Goal: Task Accomplishment & Management: Complete application form

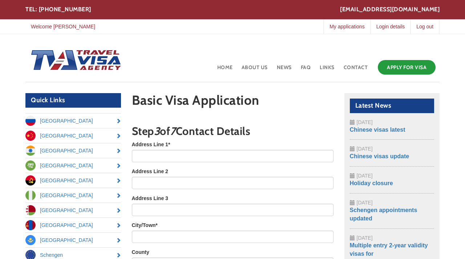
scroll to position [56, 0]
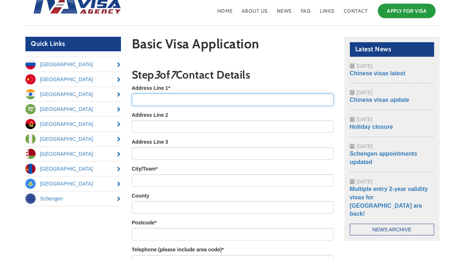
click at [136, 99] on input "Address Line 1 *" at bounding box center [233, 99] width 202 height 12
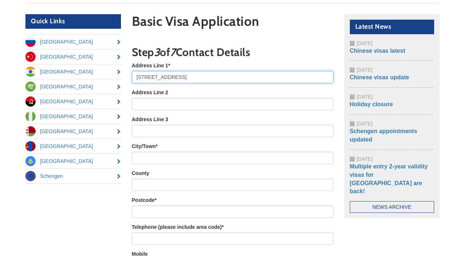
scroll to position [80, 0]
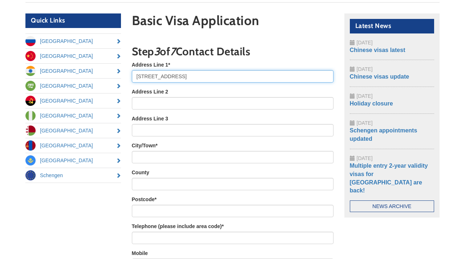
type input "[STREET_ADDRESS]"
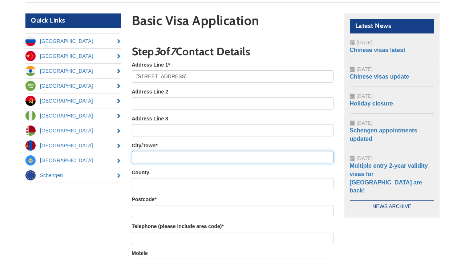
click at [144, 159] on input "City/Town *" at bounding box center [233, 157] width 202 height 12
type input "[GEOGRAPHIC_DATA]"
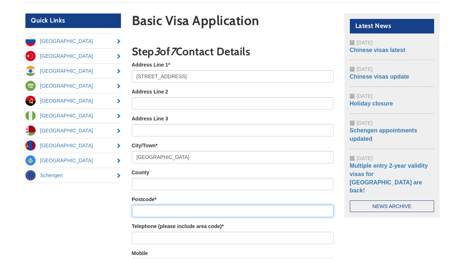
click at [144, 214] on input "Postcode *" at bounding box center [233, 211] width 202 height 12
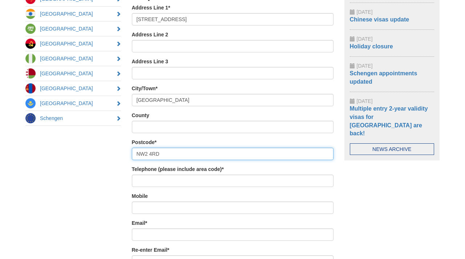
scroll to position [137, 0]
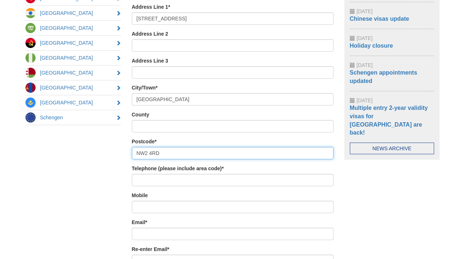
type input "NW2 4RD"
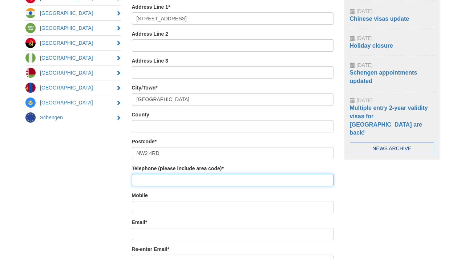
click at [150, 180] on input "Telephone (please include area code) *" at bounding box center [233, 180] width 202 height 12
type input "$"
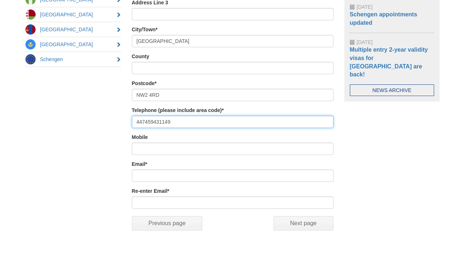
scroll to position [229, 0]
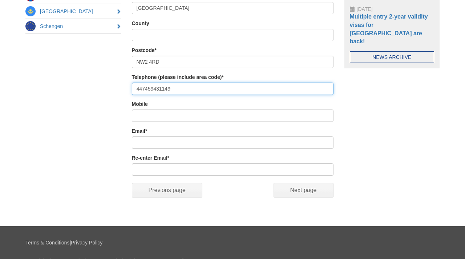
type input "447459431149"
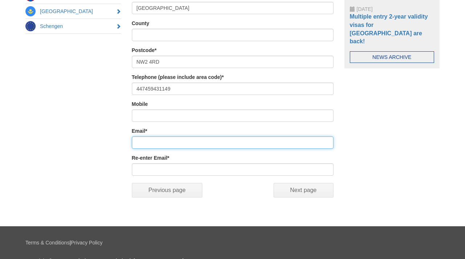
click at [149, 144] on input "Email *" at bounding box center [233, 142] width 202 height 12
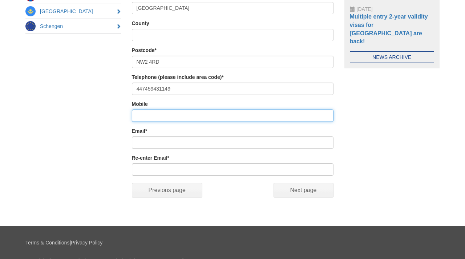
click at [146, 114] on input "Mobile" at bounding box center [233, 115] width 202 height 12
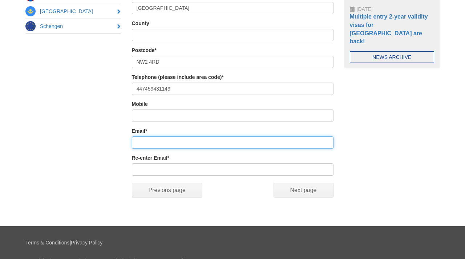
click at [147, 145] on input "Email *" at bounding box center [233, 142] width 202 height 12
type input "[EMAIL_ADDRESS][DOMAIN_NAME]"
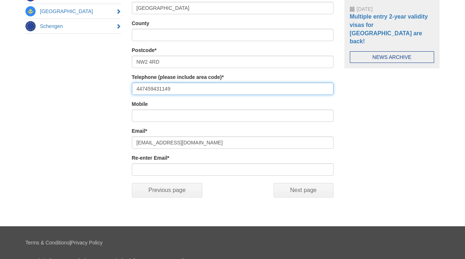
click at [144, 88] on input "447459431149" at bounding box center [233, 89] width 202 height 12
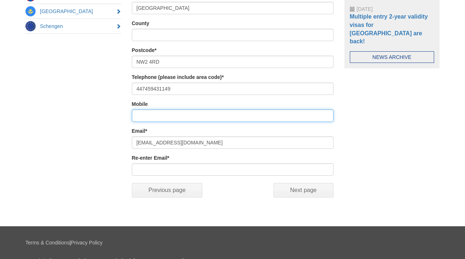
click at [152, 112] on input "Mobile" at bounding box center [233, 115] width 202 height 12
paste input "447459431149"
type input "447459431149"
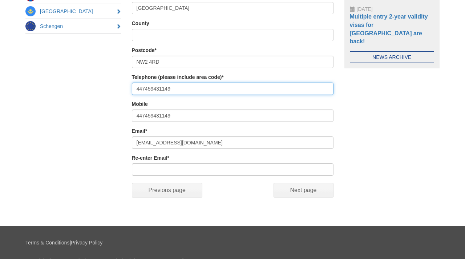
click at [136, 88] on input "447459431149" at bounding box center [233, 89] width 202 height 12
type input "[PHONE_NUMBER]"
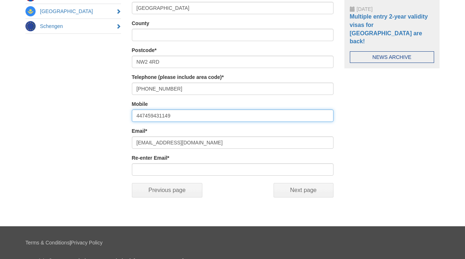
click at [137, 115] on input "447459431149" at bounding box center [233, 115] width 202 height 12
type input "[PHONE_NUMBER]"
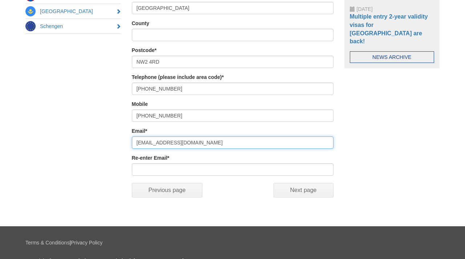
click at [166, 144] on input "[EMAIL_ADDRESS][DOMAIN_NAME]" at bounding box center [233, 142] width 202 height 12
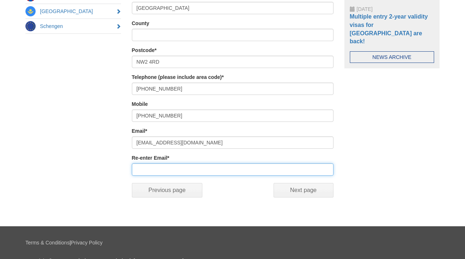
click at [148, 165] on input "Re-enter Email *" at bounding box center [233, 169] width 202 height 12
paste input "[EMAIL_ADDRESS][DOMAIN_NAME]"
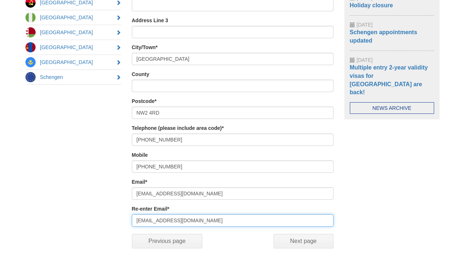
scroll to position [169, 0]
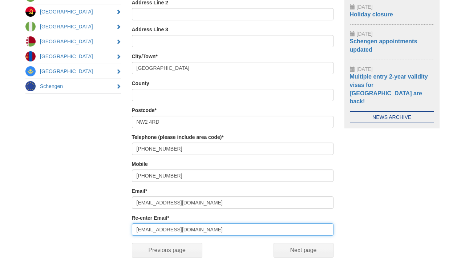
type input "[EMAIL_ADDRESS][DOMAIN_NAME]"
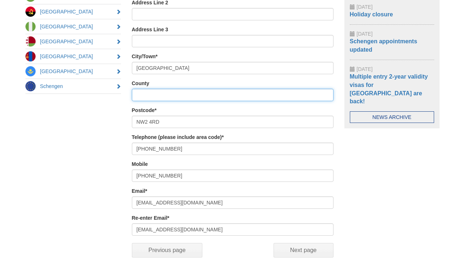
click at [179, 95] on input "County" at bounding box center [233, 95] width 202 height 12
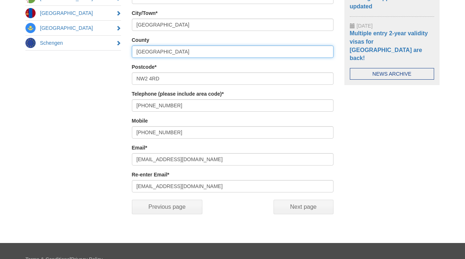
scroll to position [266, 0]
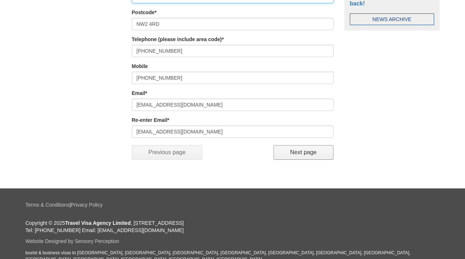
type input "[GEOGRAPHIC_DATA]"
click at [322, 158] on input "Next page" at bounding box center [304, 152] width 60 height 15
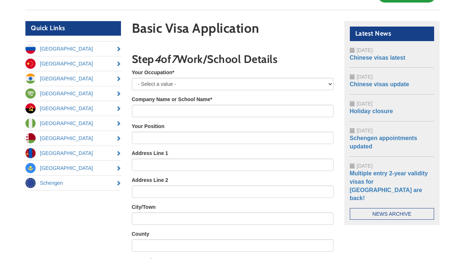
scroll to position [71, 0]
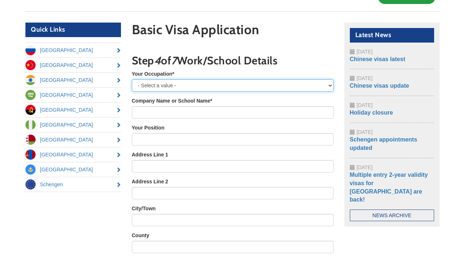
click at [173, 84] on select "- Select a value - Employed Self-Employed Retired Housewife Student Unemployed …" at bounding box center [233, 85] width 202 height 12
select select "Unemployed"
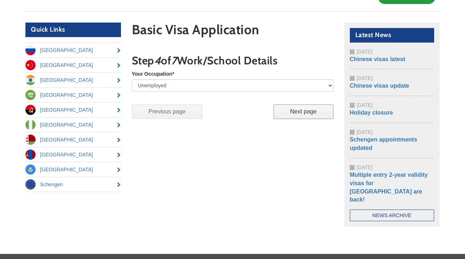
click at [292, 113] on input "Next page" at bounding box center [304, 111] width 60 height 15
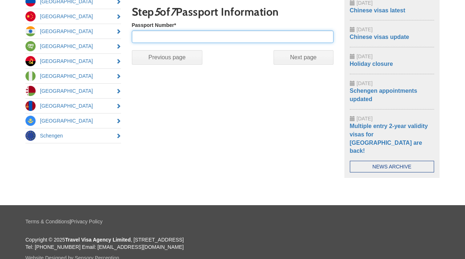
click at [163, 38] on input "Passport Number *" at bounding box center [233, 37] width 202 height 12
type input "A12791008"
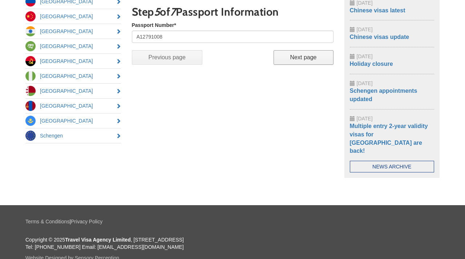
click at [291, 61] on input "Next page" at bounding box center [304, 57] width 60 height 15
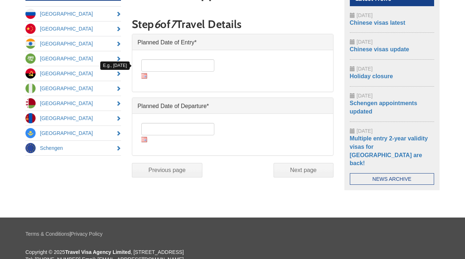
scroll to position [104, 0]
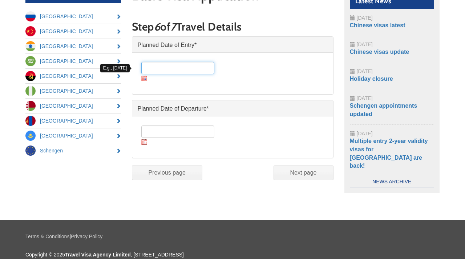
click at [191, 72] on input "Date *" at bounding box center [177, 68] width 73 height 12
click at [145, 79] on img at bounding box center [144, 78] width 6 height 5
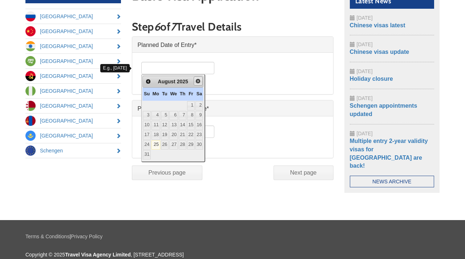
click at [201, 83] on span "Next" at bounding box center [198, 81] width 6 height 6
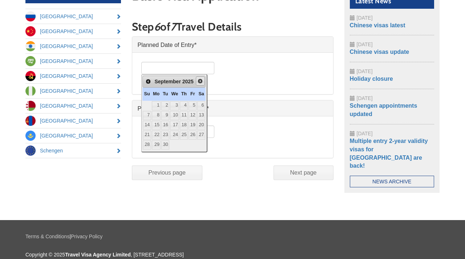
click at [203, 82] on span "Next" at bounding box center [200, 81] width 6 height 6
click at [148, 114] on link "5" at bounding box center [147, 115] width 8 height 9
type input "[DATE]"
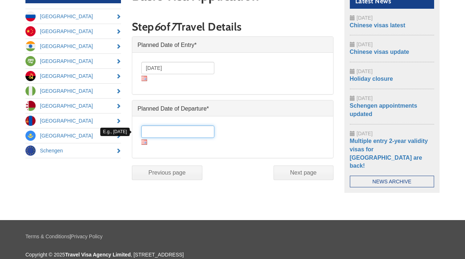
click at [156, 132] on input "Date *" at bounding box center [177, 131] width 73 height 12
click at [144, 145] on div "Date *" at bounding box center [178, 135] width 75 height 20
click at [144, 143] on img at bounding box center [144, 141] width 6 height 5
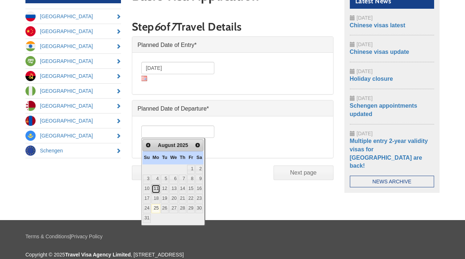
click at [159, 188] on link "11" at bounding box center [156, 188] width 9 height 9
type input "[DATE]"
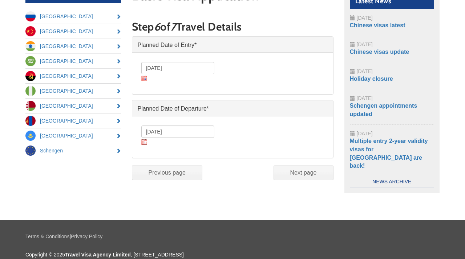
click at [145, 78] on img at bounding box center [144, 78] width 6 height 5
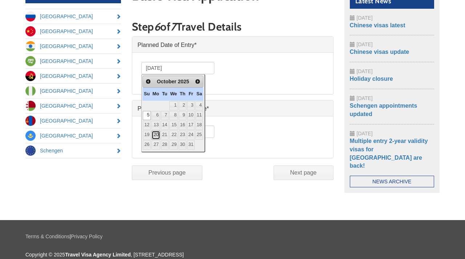
click at [159, 132] on link "20" at bounding box center [156, 135] width 9 height 9
type input "[DATE]"
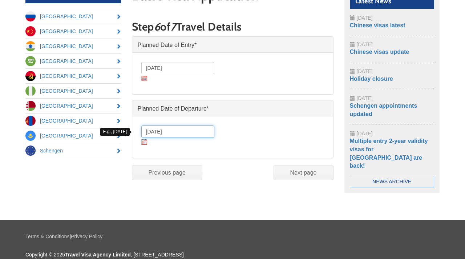
click at [159, 132] on input "[DATE]" at bounding box center [177, 131] width 73 height 12
click at [145, 141] on img at bounding box center [144, 141] width 6 height 5
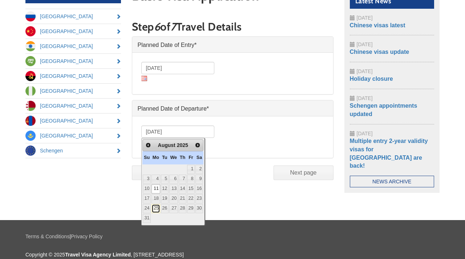
click at [158, 208] on link "25" at bounding box center [156, 208] width 9 height 9
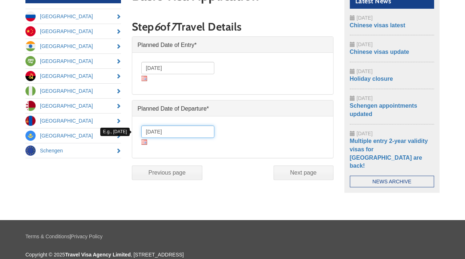
click at [149, 132] on input "[DATE]" at bounding box center [177, 131] width 73 height 12
click at [145, 140] on img at bounding box center [144, 141] width 6 height 5
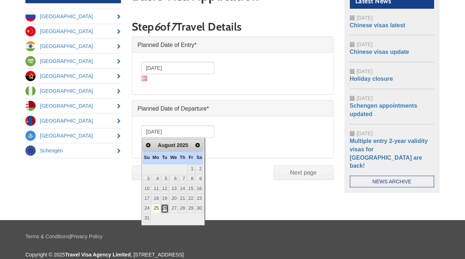
click at [168, 207] on link "26" at bounding box center [165, 208] width 8 height 9
type input "[DATE]"
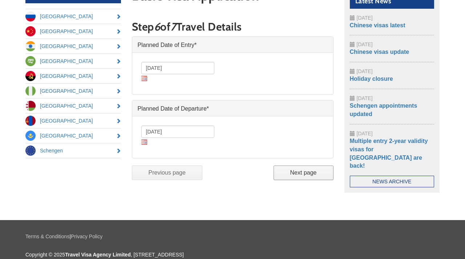
click at [299, 171] on input "Next page" at bounding box center [304, 172] width 60 height 15
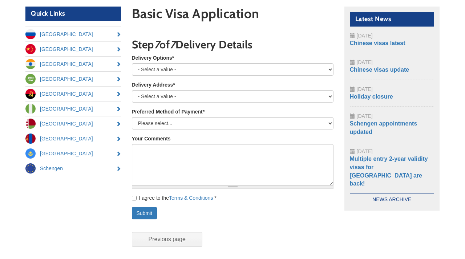
scroll to position [80, 0]
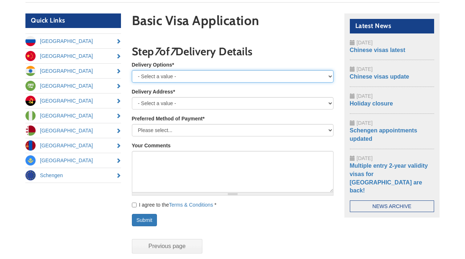
click at [159, 74] on select "- Select a value - Royal Mail Special Delivery - next day until 1pm Royal Mail …" at bounding box center [233, 76] width 202 height 12
select select "Royal Mail Special Delivery - next day until 1pm"
click at [180, 76] on select "- Select a value - Royal Mail Special Delivery - next day until 1pm Royal Mail …" at bounding box center [233, 76] width 202 height 12
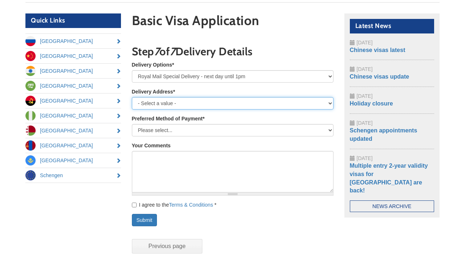
click at [142, 102] on select "- Select a value - My Home My Work or Study Address Other (please specify below)" at bounding box center [233, 103] width 202 height 12
select select "Other"
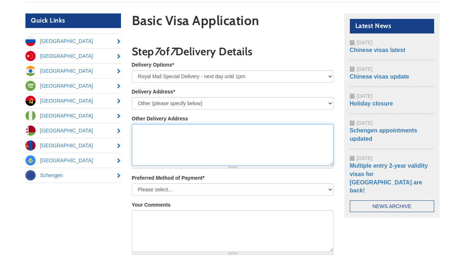
click at [151, 132] on textarea "Other Delivery Address" at bounding box center [233, 144] width 202 height 41
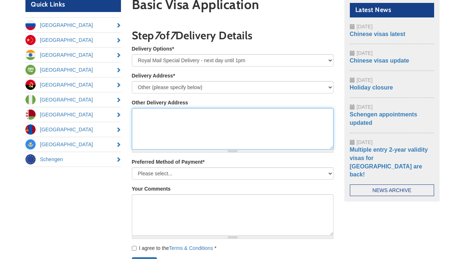
scroll to position [94, 0]
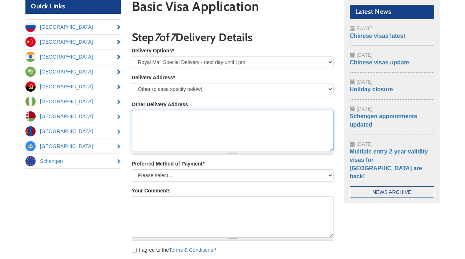
click at [146, 121] on textarea "Other Delivery Address" at bounding box center [233, 130] width 202 height 41
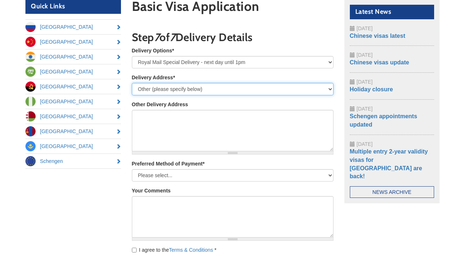
click at [148, 89] on select "- Select a value - My Home My Work or Study Address Other (please specify below)" at bounding box center [233, 89] width 202 height 12
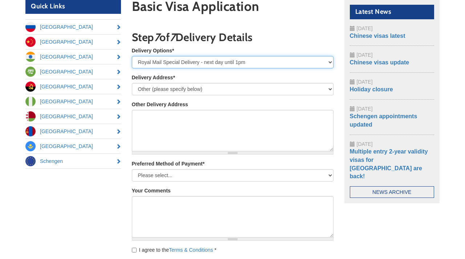
click at [151, 60] on select "- Select a value - Royal Mail Special Delivery - next day until 1pm Royal Mail …" at bounding box center [233, 62] width 202 height 12
select select "I will collect my passport in person"
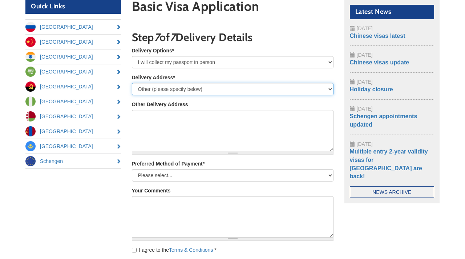
click at [152, 88] on select "- Select a value - My Home My Work or Study Address Other (please specify below)" at bounding box center [233, 89] width 202 height 12
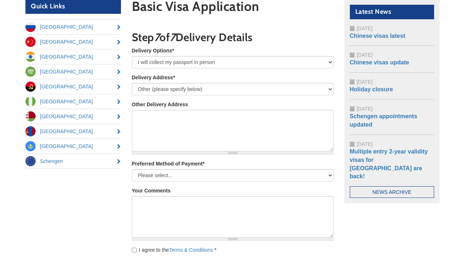
click at [128, 105] on section "Basic Visa Application Multipage Step 1 of 7 Visa Service Details Main Destinat…" at bounding box center [233, 155] width 213 height 312
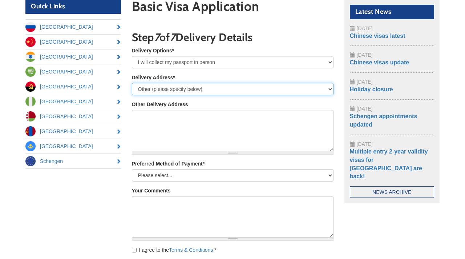
click at [144, 88] on select "- Select a value - My Home My Work or Study Address Other (please specify below)" at bounding box center [233, 89] width 202 height 12
select select "Home"
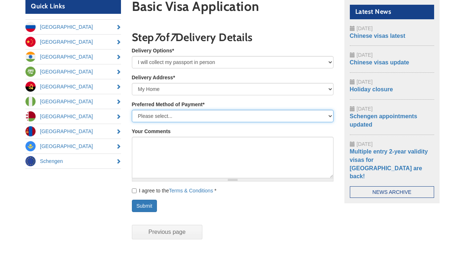
click at [148, 116] on select "Please select... Bank Transfer Credit/debit card (3.5% admin fee will be added …" at bounding box center [233, 116] width 202 height 12
select select "bank transfer"
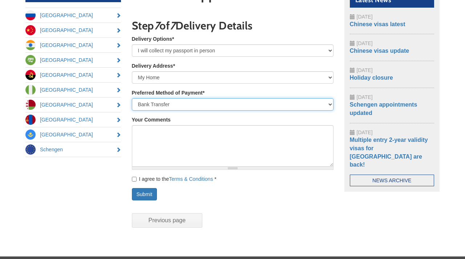
scroll to position [106, 0]
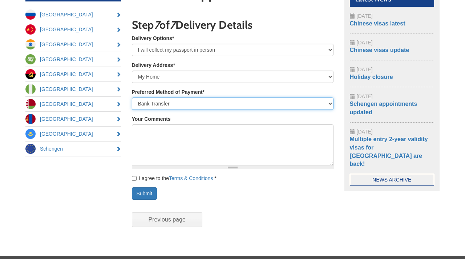
click at [157, 101] on select "Please select... Bank Transfer Credit/debit card (3.5% admin fee will be added …" at bounding box center [233, 103] width 202 height 12
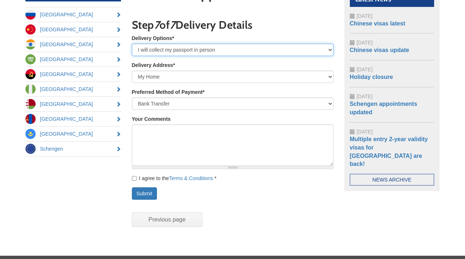
click at [147, 49] on select "- Select a value - Royal Mail Special Delivery - next day until 1pm Royal Mail …" at bounding box center [233, 50] width 202 height 12
select select "Royal Mail Special Delivery - next day until 1pm"
click at [158, 51] on select "- Select a value - Royal Mail Special Delivery - next day until 1pm Royal Mail …" at bounding box center [233, 50] width 202 height 12
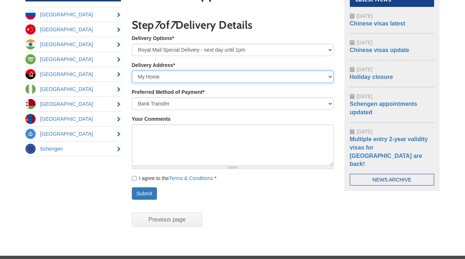
click at [145, 78] on select "- Select a value - My Home My Work or Study Address Other (please specify below)" at bounding box center [233, 77] width 202 height 12
click at [145, 79] on select "- Select a value - My Home My Work or Study Address Other (please specify below)" at bounding box center [233, 77] width 202 height 12
select select "Other"
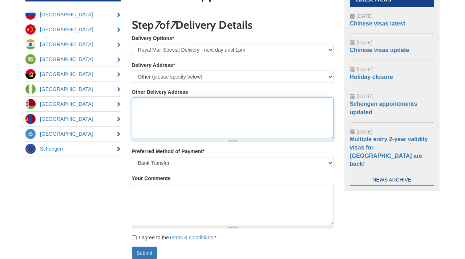
click at [145, 104] on textarea "Other Delivery Address" at bounding box center [233, 117] width 202 height 41
click at [164, 137] on textarea "My friends Location [STREET_ADDRESS][PERSON_NAME]" at bounding box center [233, 117] width 202 height 41
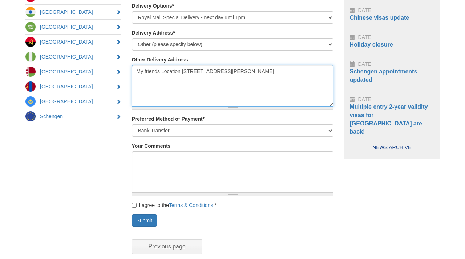
scroll to position [143, 0]
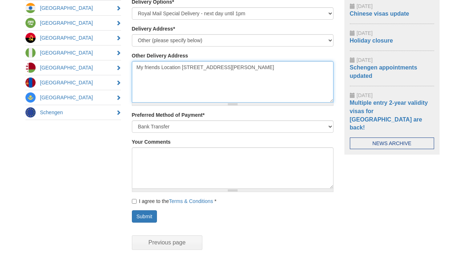
type textarea "My friends Location [STREET_ADDRESS][PERSON_NAME]"
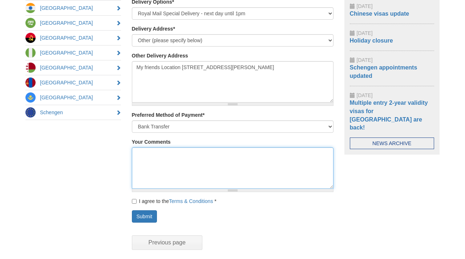
click at [162, 156] on textarea "Your Comments" at bounding box center [233, 167] width 202 height 41
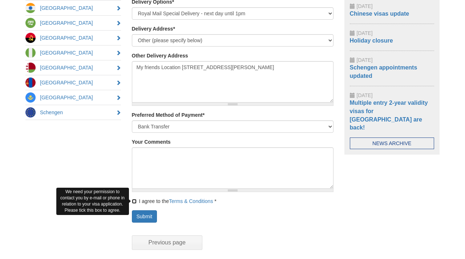
click at [135, 200] on input "I agree to the Terms & Conditions *" at bounding box center [134, 201] width 5 height 5
checkbox input "true"
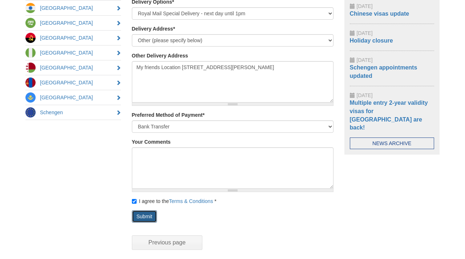
click at [138, 214] on button "Submit" at bounding box center [144, 216] width 25 height 12
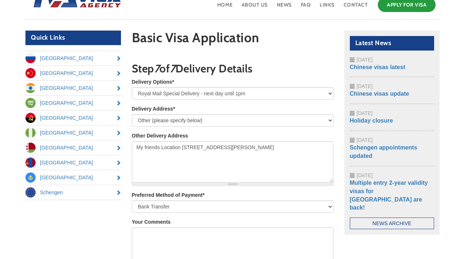
scroll to position [0, 0]
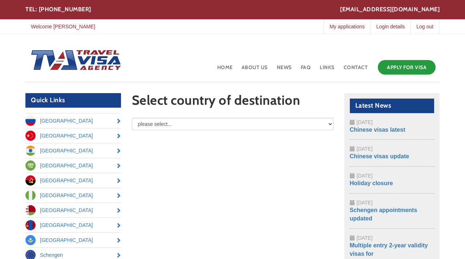
select select "/node/add/basic-visa-application/field_destination/[GEOGRAPHIC_DATA]"
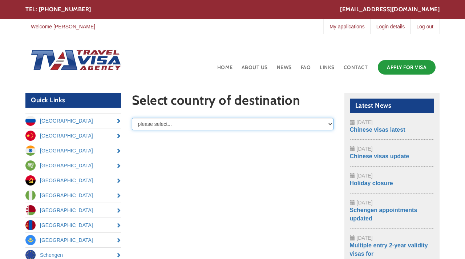
click at [192, 130] on select "please select... [GEOGRAPHIC_DATA] [GEOGRAPHIC_DATA] [GEOGRAPHIC_DATA] [GEOGRAP…" at bounding box center [233, 124] width 202 height 12
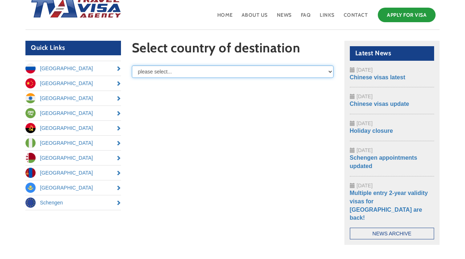
scroll to position [37, 0]
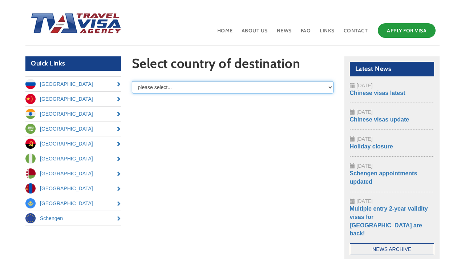
click at [201, 89] on select "please select... [GEOGRAPHIC_DATA] [GEOGRAPHIC_DATA] [GEOGRAPHIC_DATA] [GEOGRAP…" at bounding box center [233, 87] width 202 height 12
drag, startPoint x: 201, startPoint y: 89, endPoint x: 195, endPoint y: 89, distance: 5.8
click at [195, 89] on select "please select... Russia Angola Azerbaijan Belarus China India Kazakhstan Mongol…" at bounding box center [233, 87] width 202 height 12
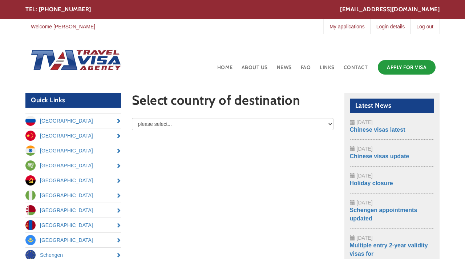
scroll to position [37, 0]
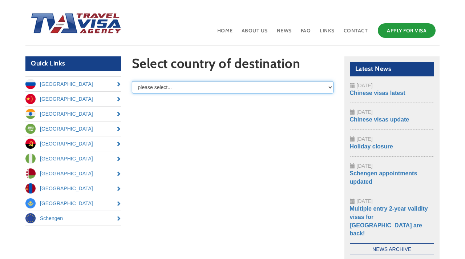
click at [204, 88] on select "please select... Russia Angola Azerbaijan Belarus China India Kazakhstan Mongol…" at bounding box center [233, 87] width 202 height 12
select select "/node/add/basic-visa-application/field_destination/Schengen"
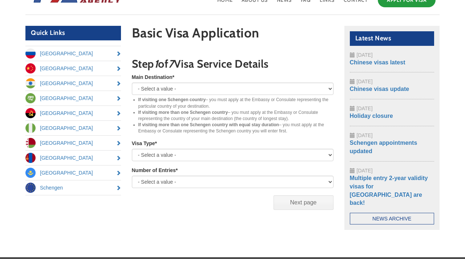
scroll to position [93, 0]
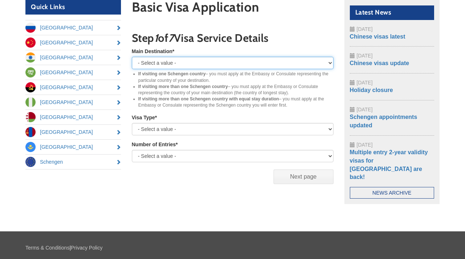
click at [194, 63] on select "- Select a value - Austria Belgium Czech Republic Denmark Estonia Finland Franc…" at bounding box center [233, 63] width 202 height 12
select select "France"
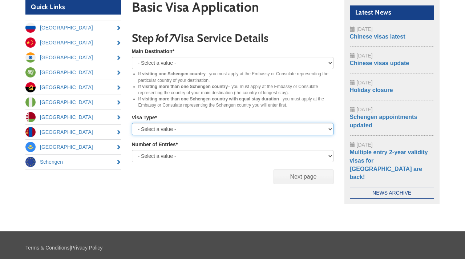
click at [155, 126] on select "- Select a value - Student Work EEA/EU family Short term Tourist Short term Bus…" at bounding box center [233, 129] width 202 height 12
select select "Short term Tourist"
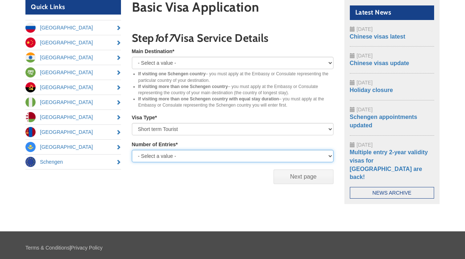
click at [160, 156] on select "- Select a value - Single Entry Double Entry Multiple Entry" at bounding box center [233, 156] width 202 height 12
select select "multiple"
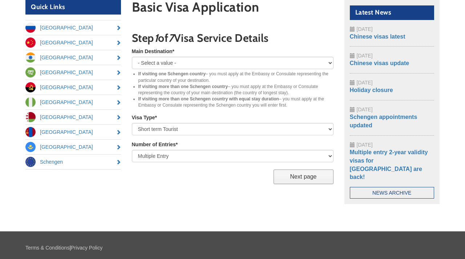
click at [283, 177] on input "Next page" at bounding box center [304, 176] width 60 height 15
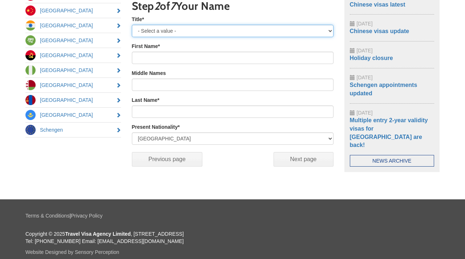
click at [151, 29] on select "- Select a value - Mr Mrs Miss" at bounding box center [233, 31] width 202 height 12
select select "Miss"
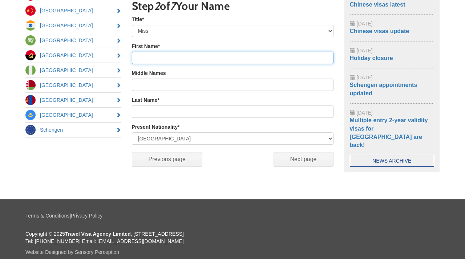
click at [151, 59] on input "First Name *" at bounding box center [233, 58] width 202 height 12
type input "Safaa"
type input "Ameen"
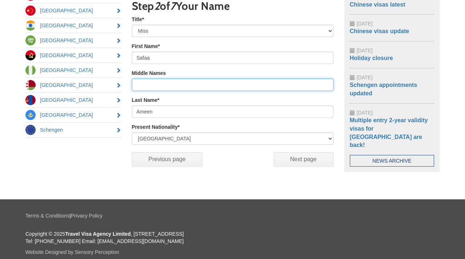
click at [174, 84] on input "Middle Names" at bounding box center [233, 85] width 202 height 12
type input "[PERSON_NAME]"
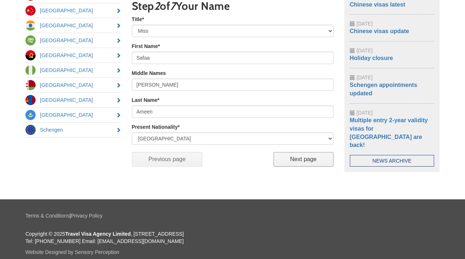
click at [294, 161] on input "Next page" at bounding box center [304, 159] width 60 height 15
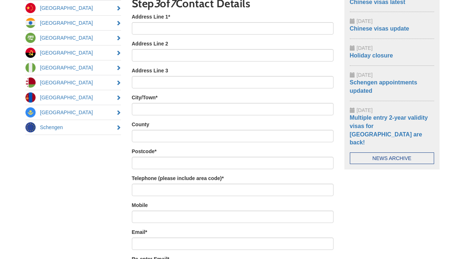
scroll to position [111, 0]
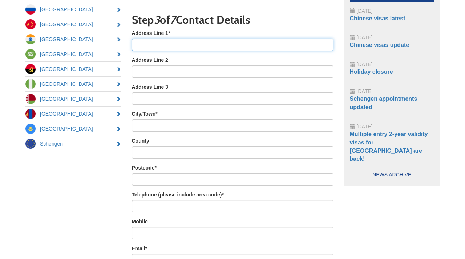
click at [163, 49] on input "Address Line 1 *" at bounding box center [233, 45] width 202 height 12
click at [142, 45] on input "Address Line 1 *" at bounding box center [233, 45] width 202 height 12
type input "[STREET_ADDRESS]"
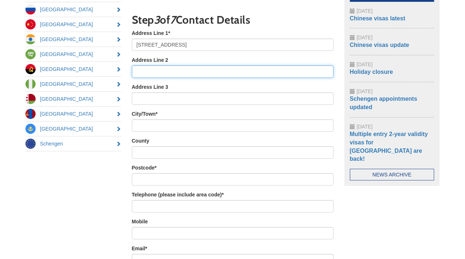
click at [132, 67] on input "Address Line 2" at bounding box center [233, 71] width 202 height 12
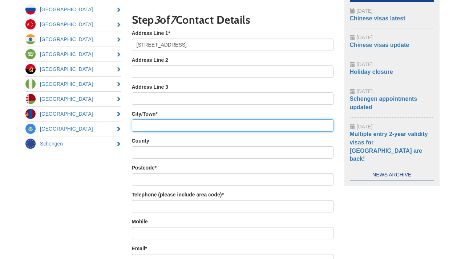
click at [143, 122] on input "City/Town *" at bounding box center [233, 125] width 202 height 12
type input "[GEOGRAPHIC_DATA]"
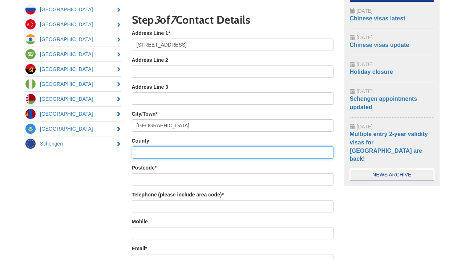
click at [142, 152] on input "County" at bounding box center [233, 152] width 202 height 12
type input "[GEOGRAPHIC_DATA]"
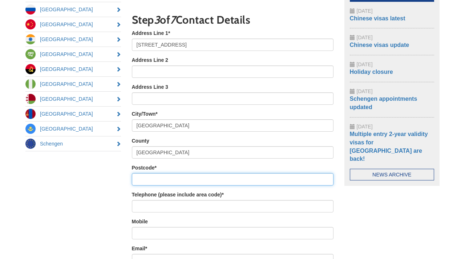
click at [148, 182] on input "Postcode *" at bounding box center [233, 179] width 202 height 12
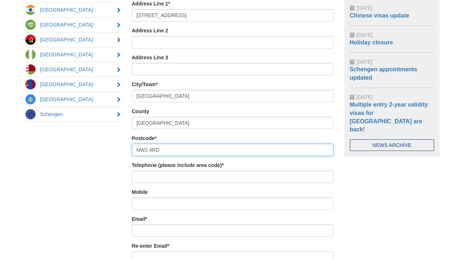
scroll to position [142, 0]
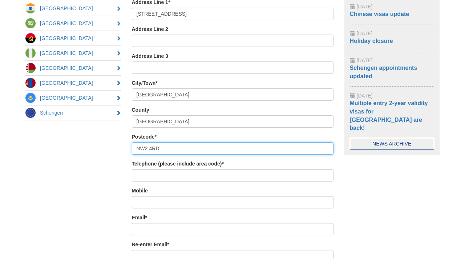
type input "NW2 4RD"
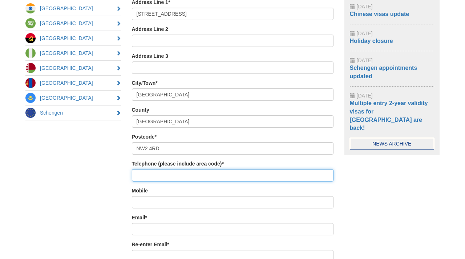
click at [151, 178] on input "Telephone (please include area code) *" at bounding box center [233, 175] width 202 height 12
